Goal: Task Accomplishment & Management: Complete application form

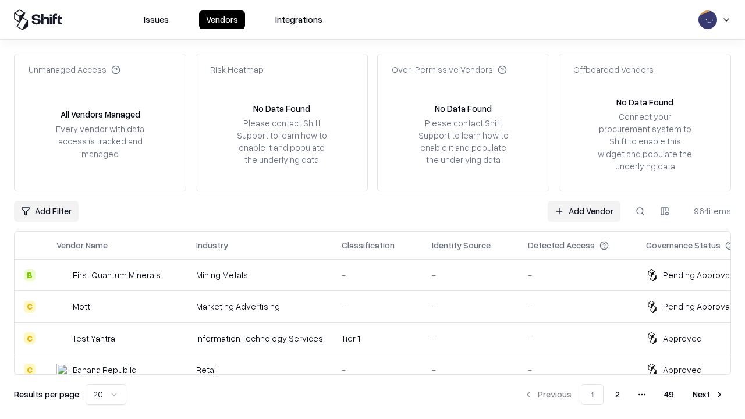
click at [584, 211] on link "Add Vendor" at bounding box center [583, 211] width 73 height 21
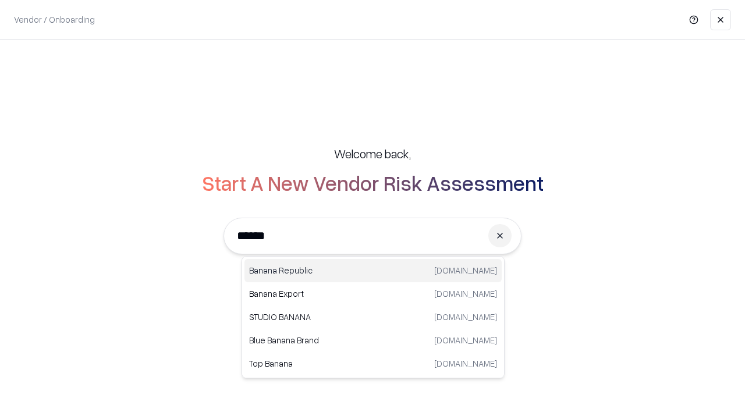
click at [373, 271] on div "Banana Republic [DOMAIN_NAME]" at bounding box center [372, 270] width 257 height 23
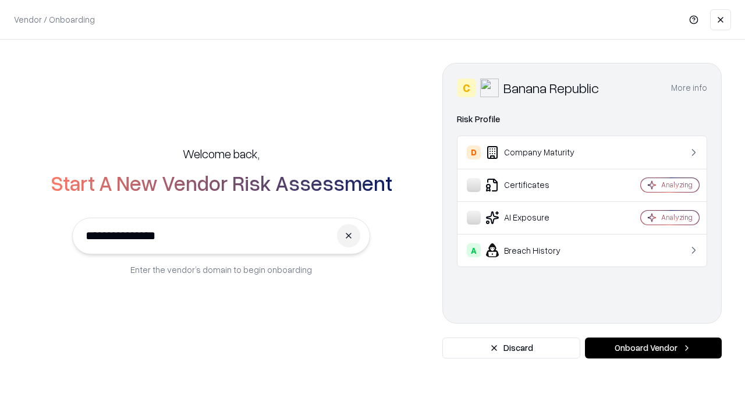
type input "**********"
click at [653, 348] on button "Onboard Vendor" at bounding box center [653, 347] width 137 height 21
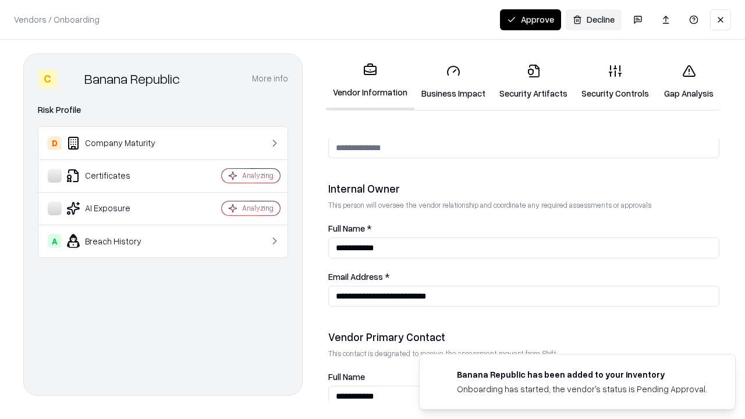
scroll to position [603, 0]
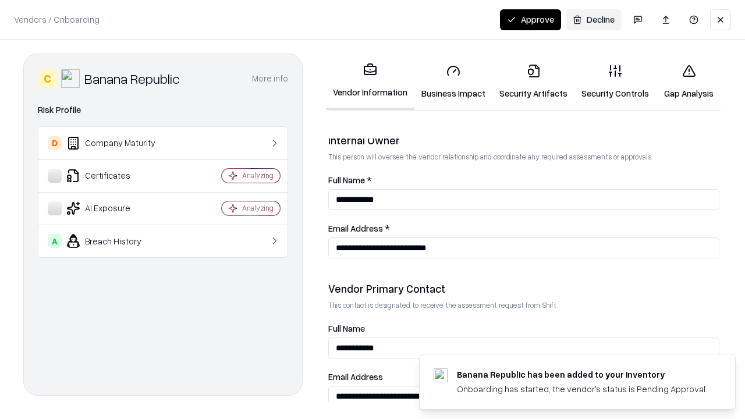
click at [533, 81] on link "Security Artifacts" at bounding box center [533, 82] width 82 height 54
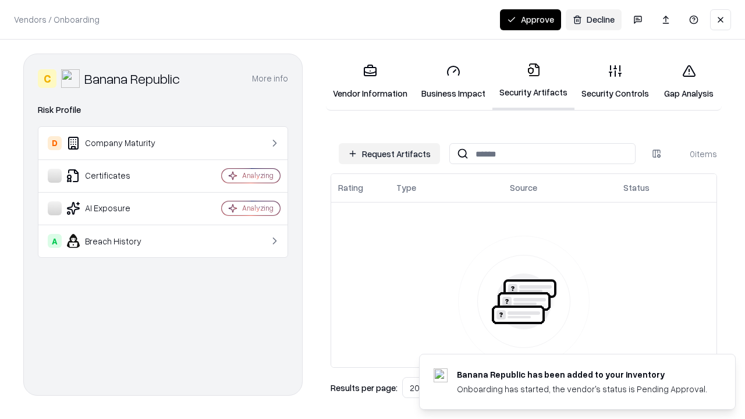
click at [389, 154] on button "Request Artifacts" at bounding box center [389, 153] width 101 height 21
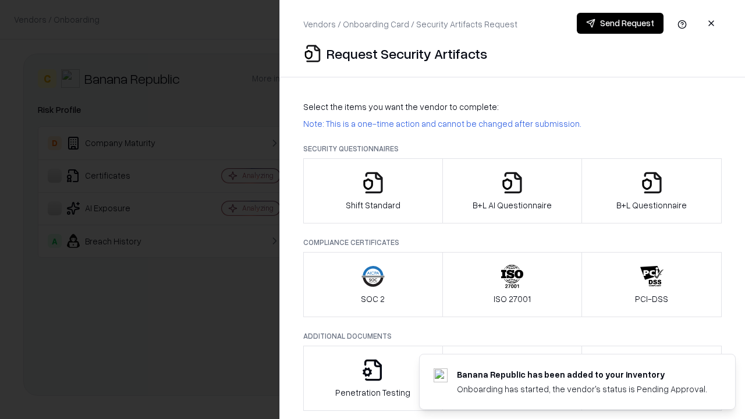
click at [651, 191] on icon "button" at bounding box center [651, 182] width 23 height 23
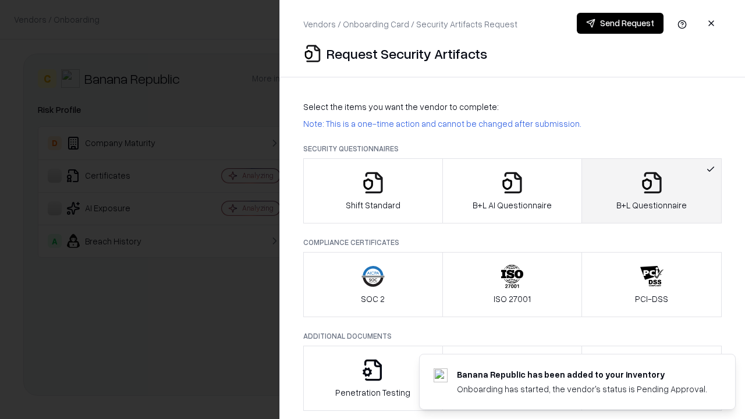
click at [511, 191] on icon "button" at bounding box center [511, 182] width 23 height 23
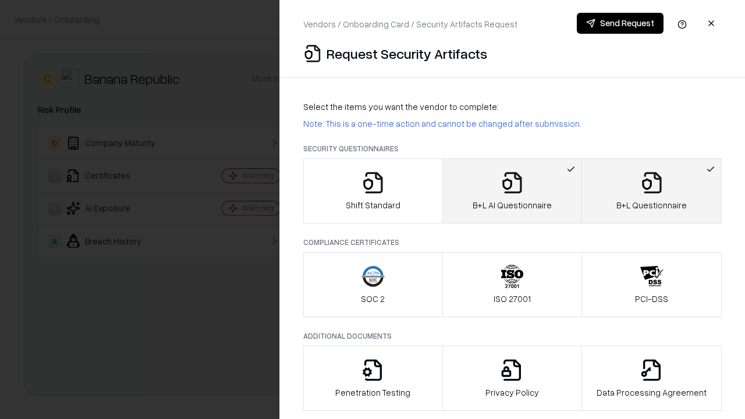
click at [620, 23] on button "Send Request" at bounding box center [620, 23] width 87 height 21
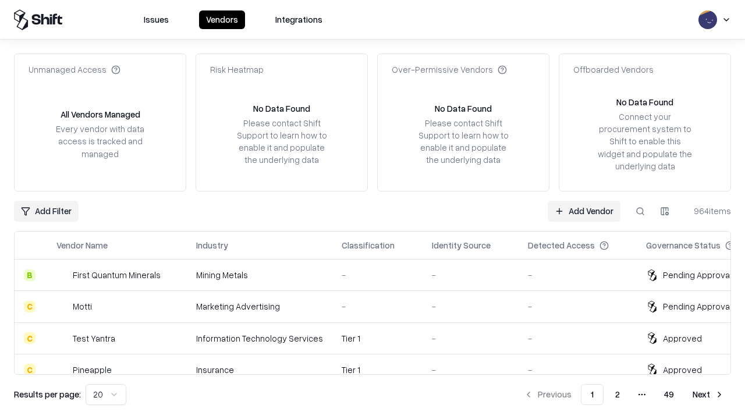
click at [640, 211] on button at bounding box center [640, 211] width 21 height 21
type input "**********"
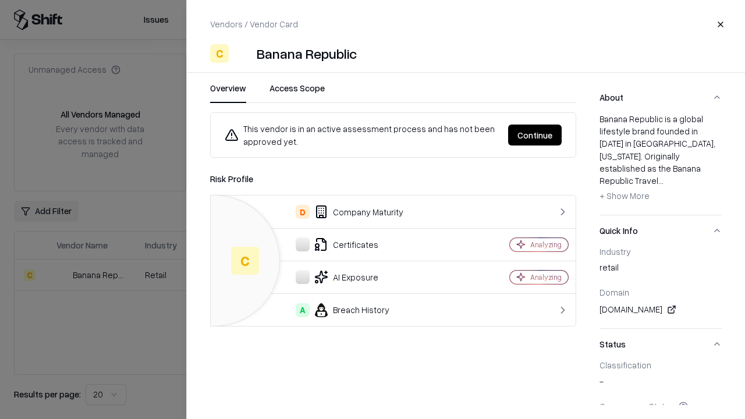
click at [535, 135] on button "Continue" at bounding box center [535, 135] width 54 height 21
